Goal: Task Accomplishment & Management: Manage account settings

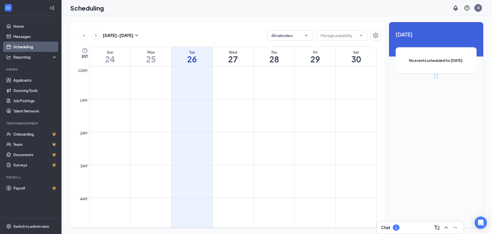
scroll to position [252, 0]
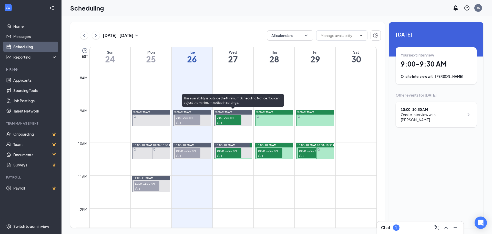
click at [231, 118] on span "9:00-9:30 AM" at bounding box center [229, 117] width 26 height 5
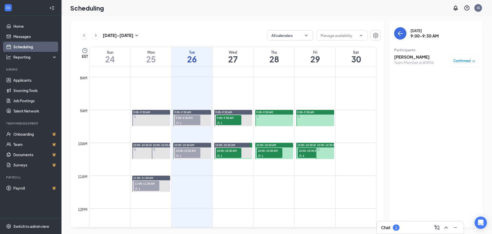
click at [411, 55] on h3 "[PERSON_NAME]" at bounding box center [414, 57] width 40 height 6
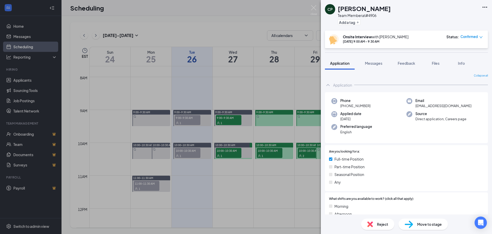
click at [233, 151] on div "CP [PERSON_NAME] Team Member at #4906 Add a tag Onsite Interview with [PERSON_N…" at bounding box center [246, 117] width 492 height 234
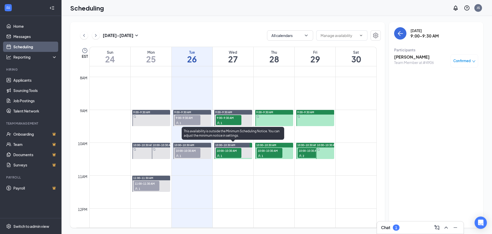
click at [233, 151] on span "10:00-10:30 AM" at bounding box center [229, 150] width 26 height 5
click at [230, 151] on span "10:00-10:30 AM" at bounding box center [229, 150] width 26 height 5
click at [229, 150] on span "10:00-10:30 AM" at bounding box center [229, 150] width 26 height 5
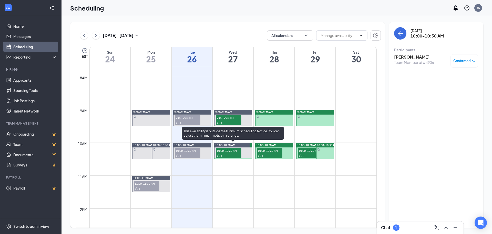
click at [237, 151] on span "10:00-10:30 AM" at bounding box center [229, 150] width 26 height 5
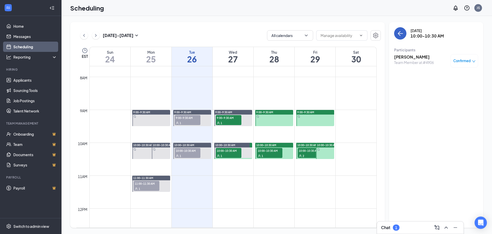
click at [402, 30] on button "back-button" at bounding box center [400, 33] width 12 height 12
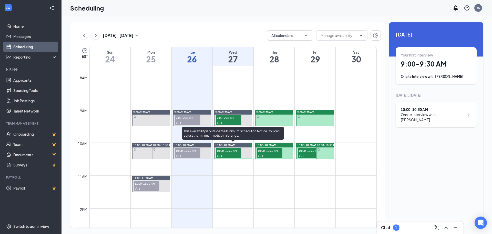
click at [239, 154] on div "1" at bounding box center [229, 155] width 26 height 5
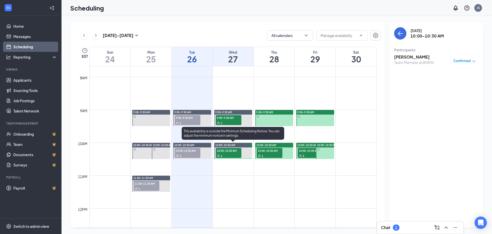
click at [230, 151] on span "10:00-10:30 AM" at bounding box center [229, 150] width 26 height 5
click at [230, 152] on span "10:00-10:30 AM" at bounding box center [229, 150] width 26 height 5
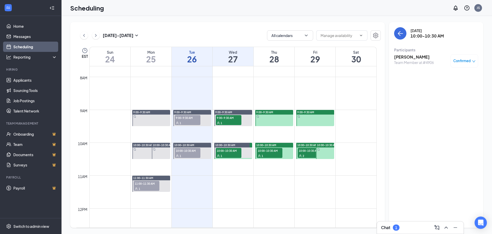
click at [415, 58] on h3 "[PERSON_NAME]" at bounding box center [414, 57] width 40 height 6
